Goal: Task Accomplishment & Management: Use online tool/utility

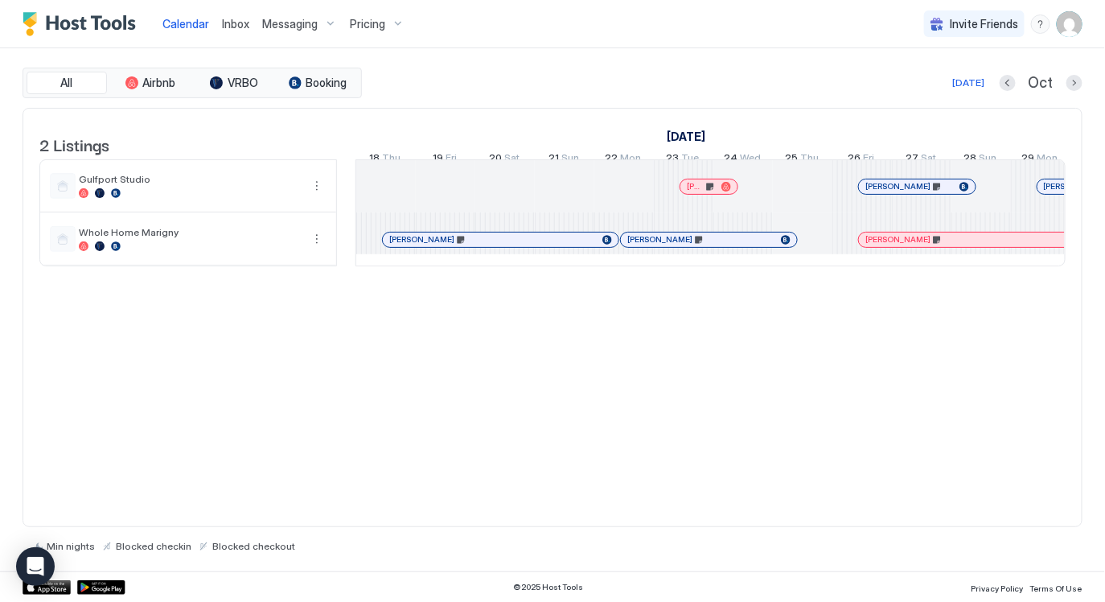
scroll to position [0, 780]
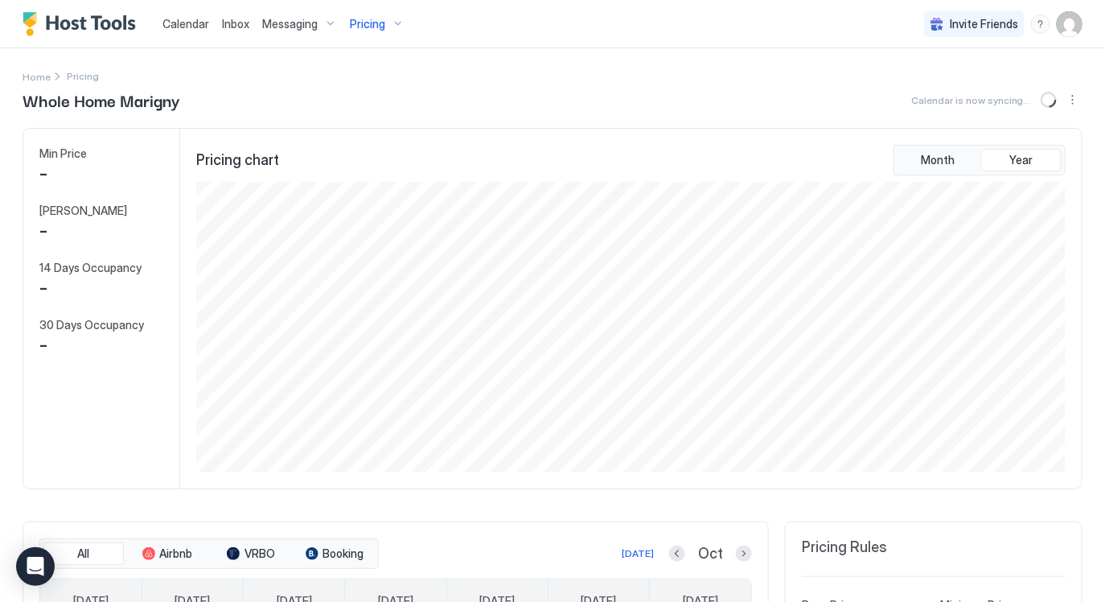
scroll to position [291, 874]
drag, startPoint x: 193, startPoint y: 19, endPoint x: 187, endPoint y: 3, distance: 17.3
click at [193, 19] on span "Calendar" at bounding box center [186, 24] width 47 height 14
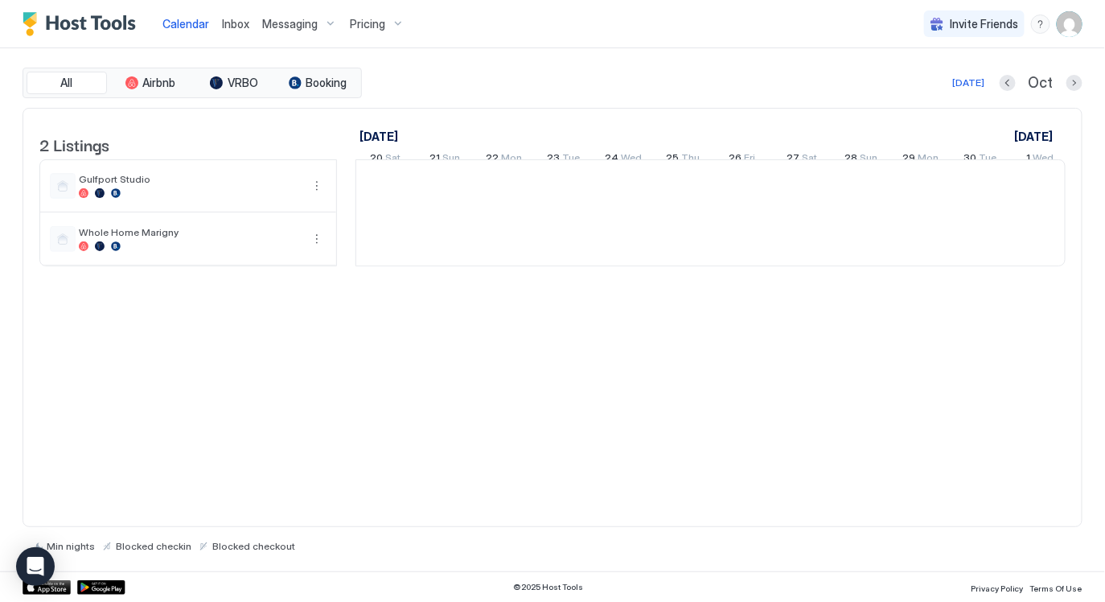
scroll to position [0, 893]
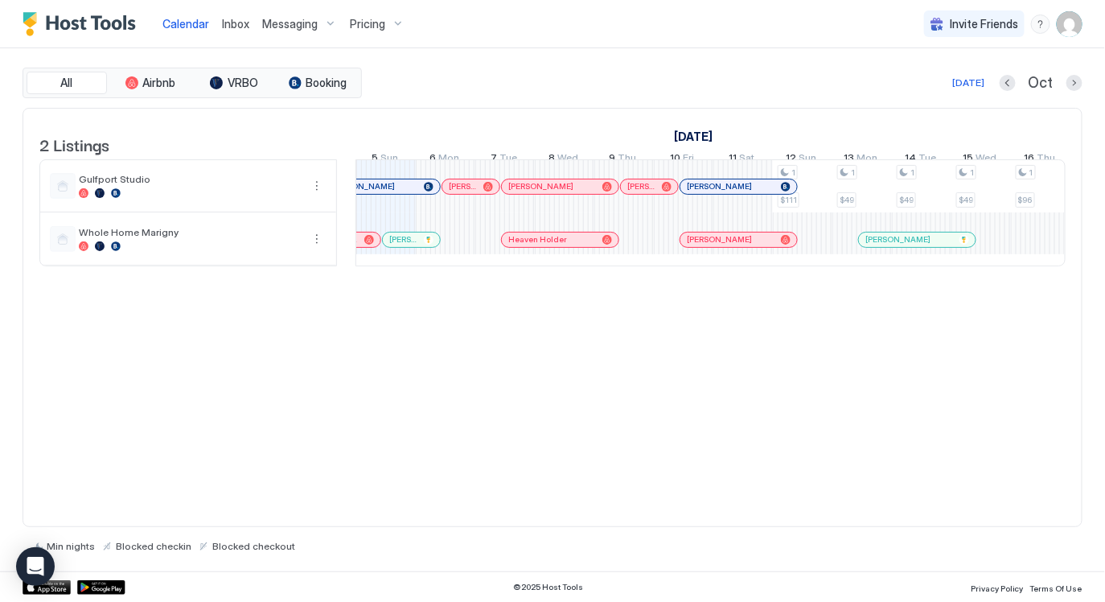
click at [370, 245] on div at bounding box center [369, 240] width 10 height 10
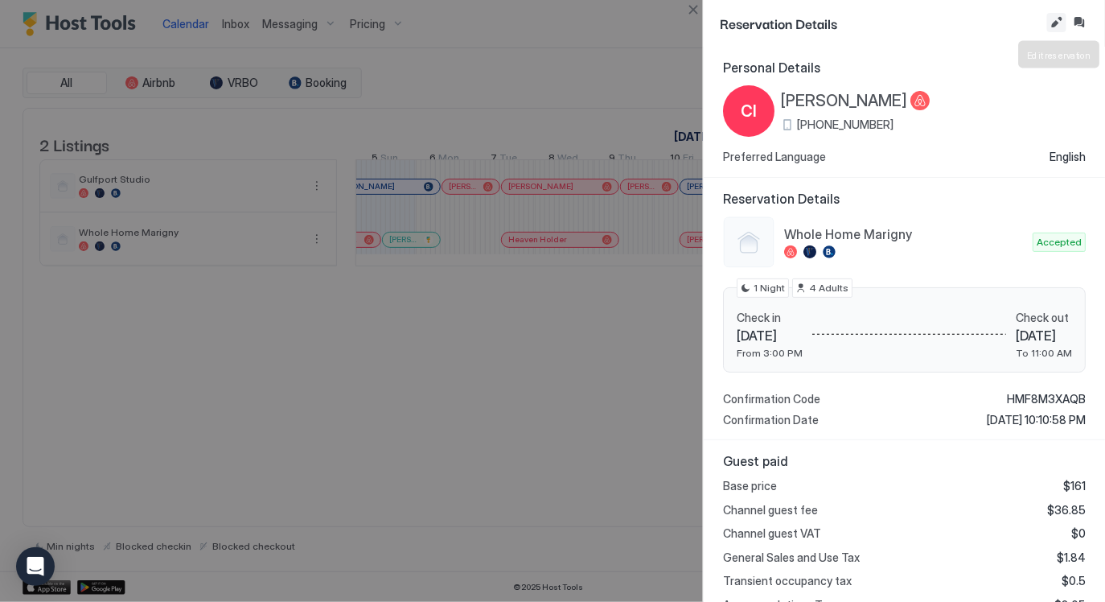
click at [1055, 21] on button "Edit reservation" at bounding box center [1057, 22] width 19 height 19
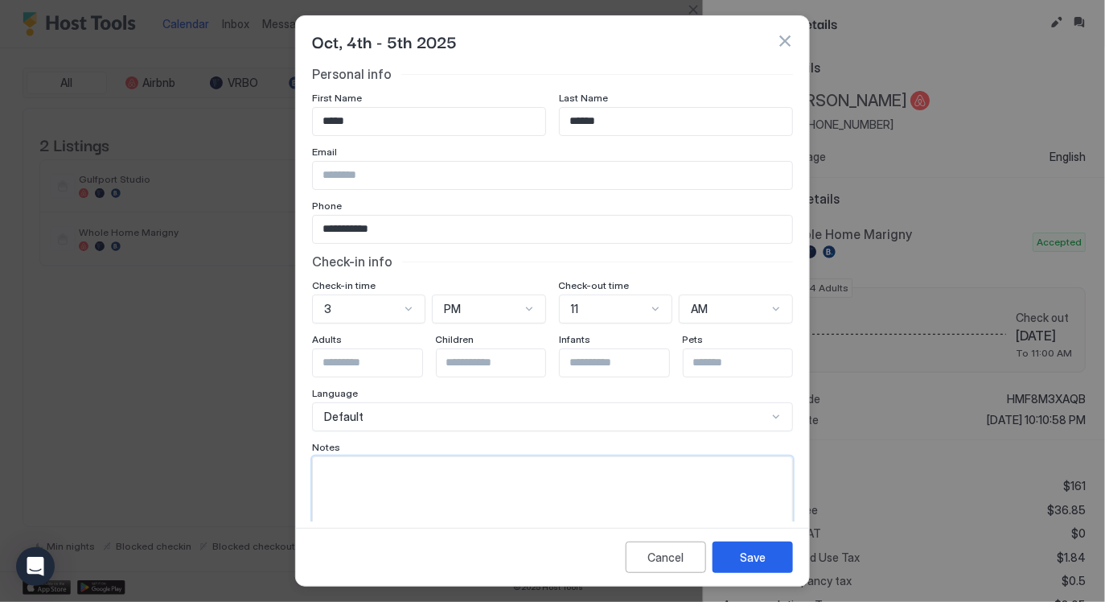
click at [552, 467] on textarea "Input Field" at bounding box center [553, 496] width 480 height 79
type textarea "**********"
click at [774, 557] on button "Save" at bounding box center [753, 556] width 80 height 31
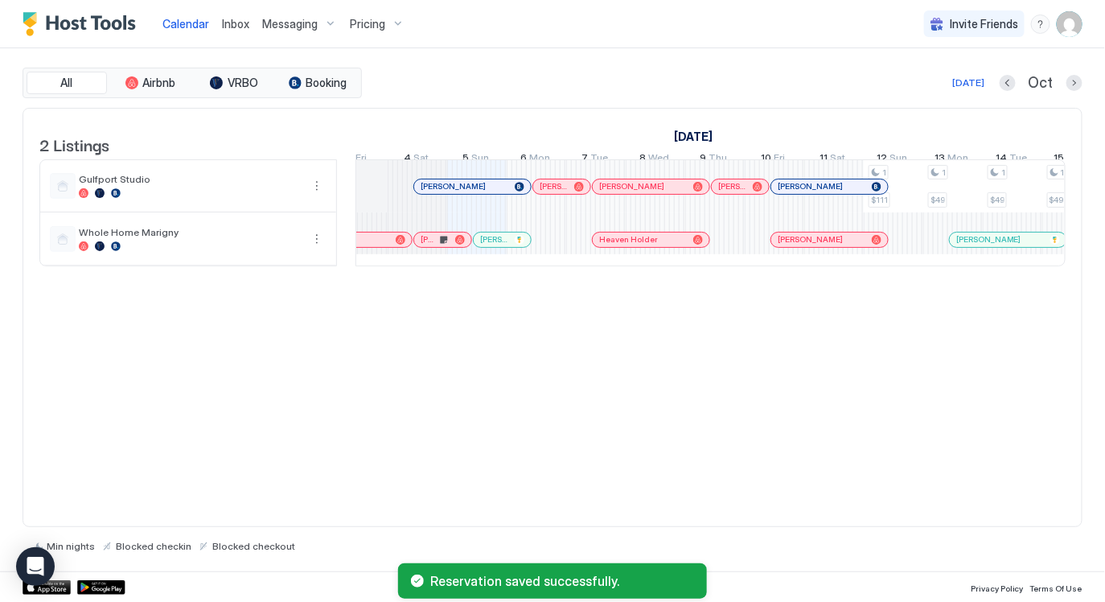
scroll to position [0, 0]
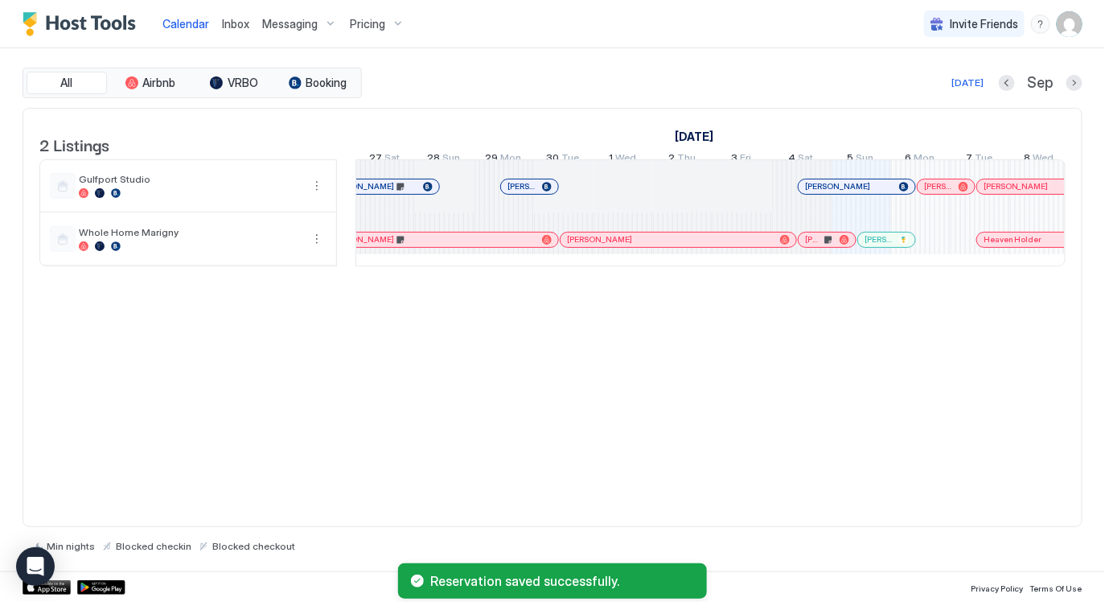
click at [640, 246] on div at bounding box center [640, 239] width 13 height 13
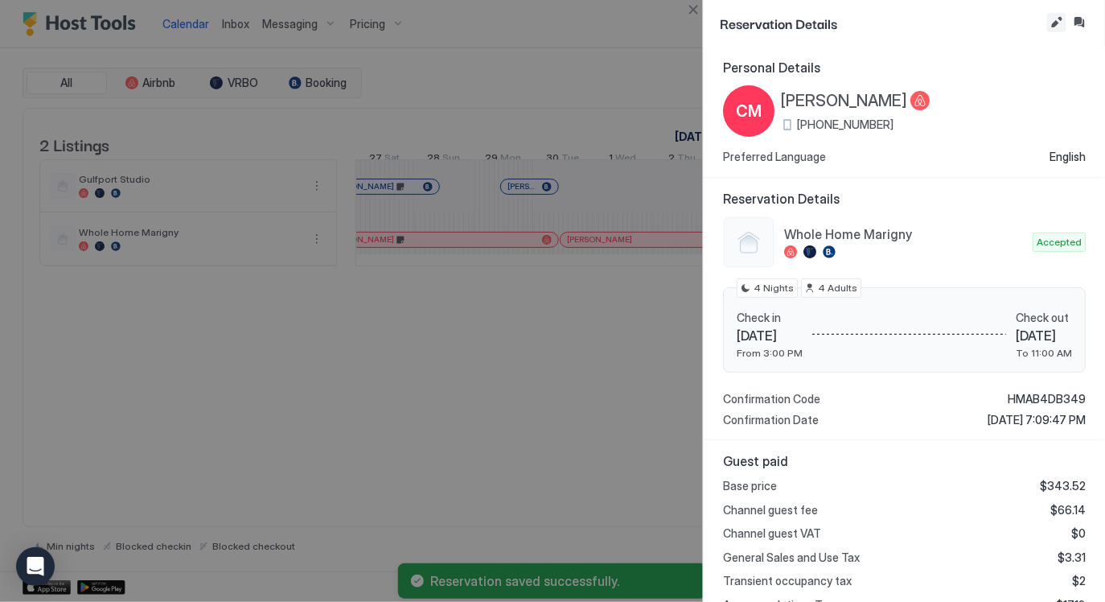
click at [1052, 24] on button "Edit reservation" at bounding box center [1057, 22] width 19 height 19
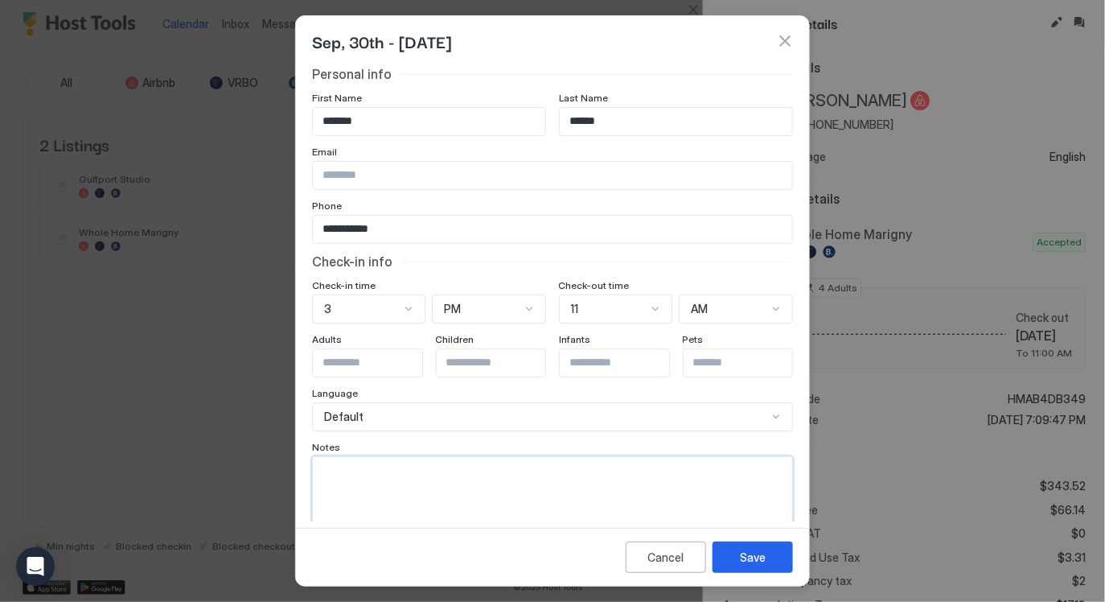
click at [532, 457] on textarea "Input Field" at bounding box center [553, 496] width 480 height 79
type textarea "**********"
click at [776, 555] on button "Save" at bounding box center [753, 556] width 80 height 31
